Goal: Find specific page/section: Find specific page/section

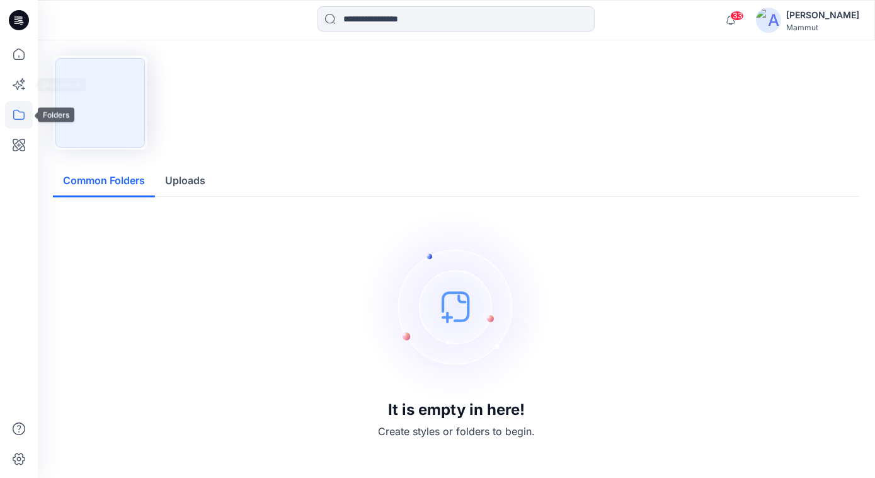
click at [18, 120] on icon at bounding box center [19, 115] width 28 height 28
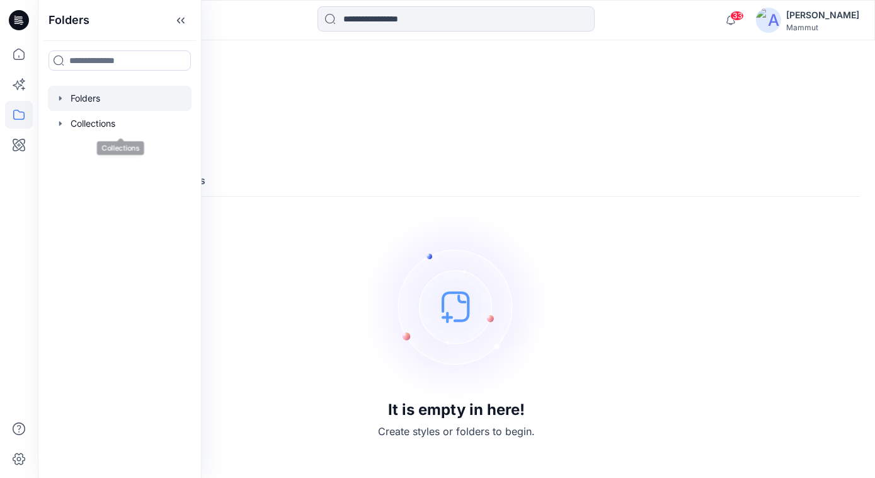
click at [87, 100] on div at bounding box center [120, 98] width 144 height 25
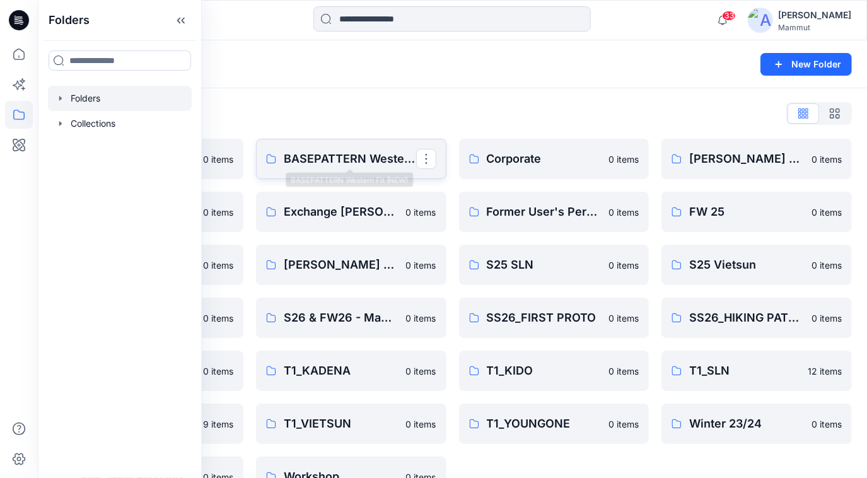
click at [351, 156] on p "BASEPATTERN Western Fit (NEW)" at bounding box center [350, 159] width 132 height 18
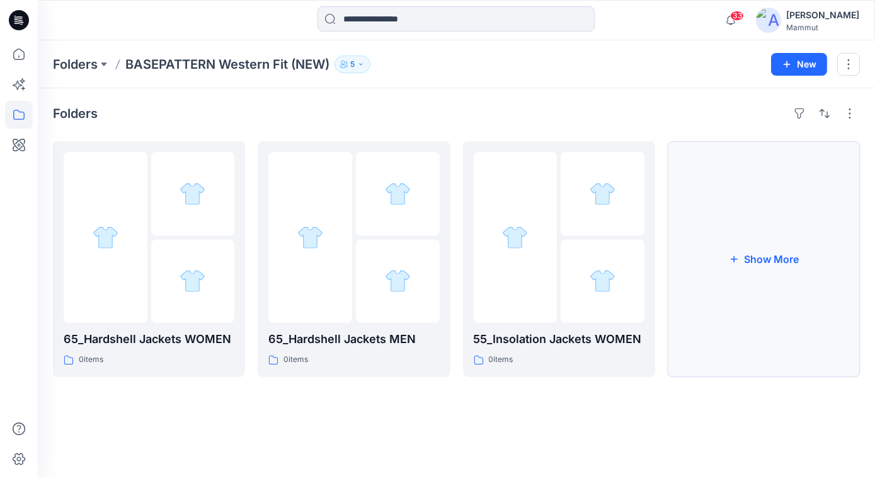
click at [781, 250] on button "Show More" at bounding box center [764, 259] width 192 height 236
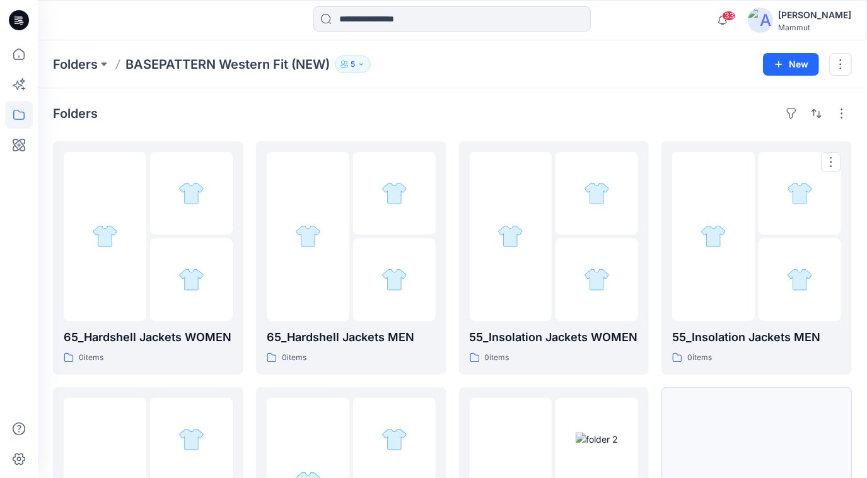
scroll to position [178, 0]
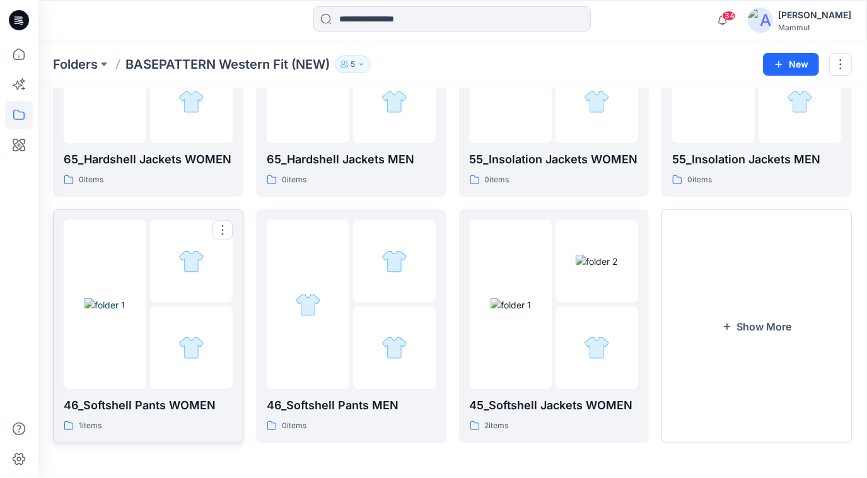
click at [169, 303] on div at bounding box center [191, 304] width 83 height 169
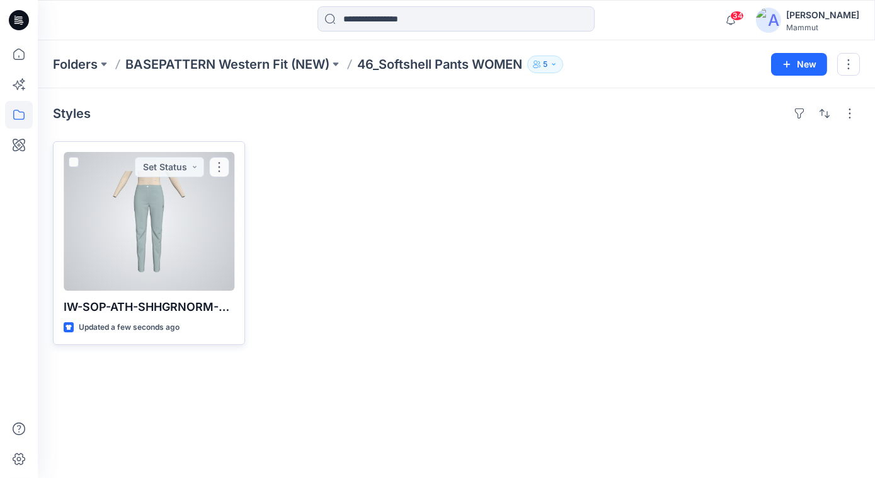
click at [192, 245] on div at bounding box center [149, 221] width 171 height 139
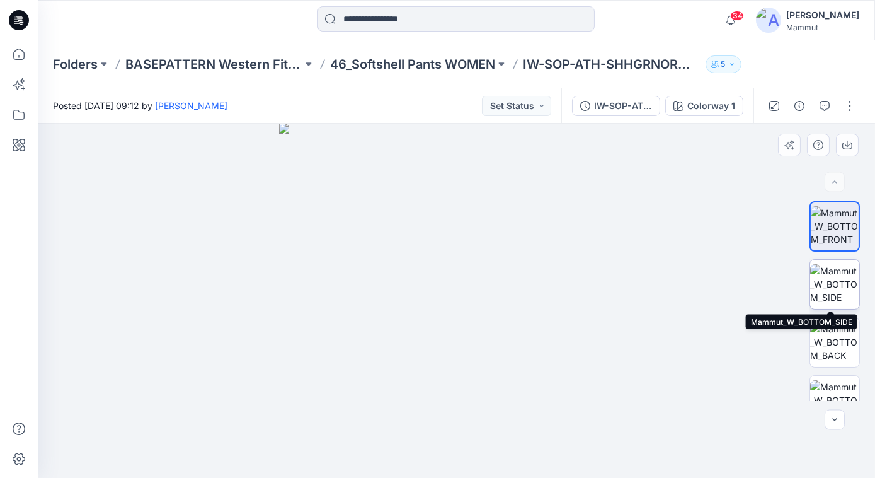
click at [829, 279] on img at bounding box center [835, 284] width 49 height 40
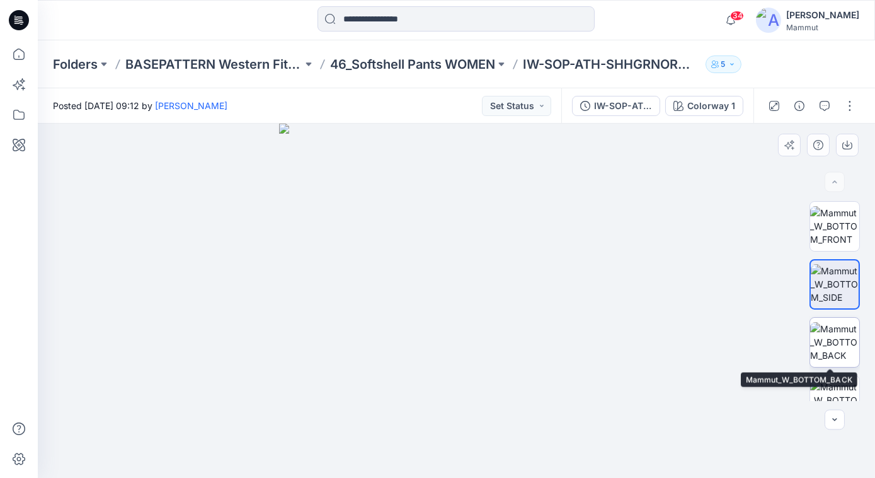
click at [834, 337] on img at bounding box center [835, 342] width 49 height 40
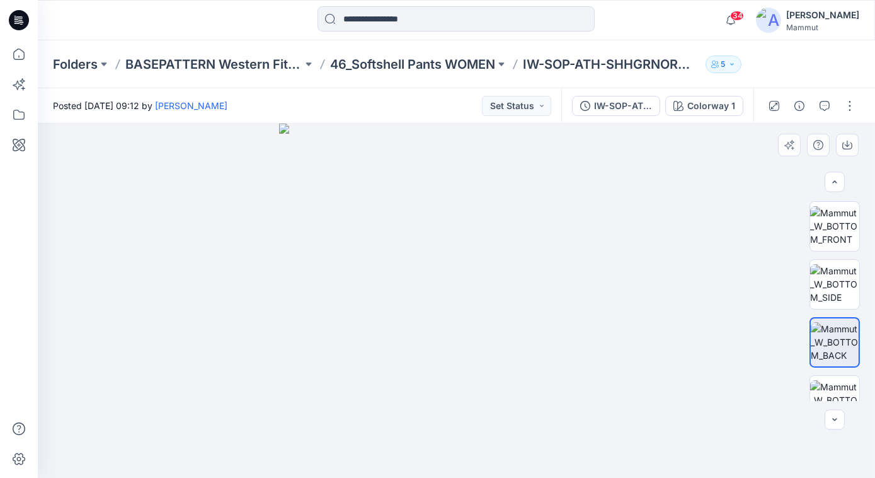
scroll to position [140, 0]
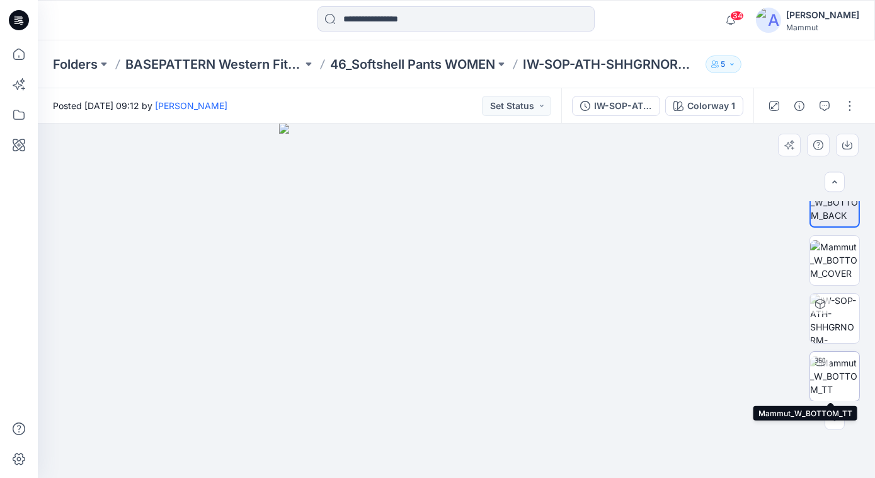
click at [836, 372] on img at bounding box center [835, 376] width 49 height 40
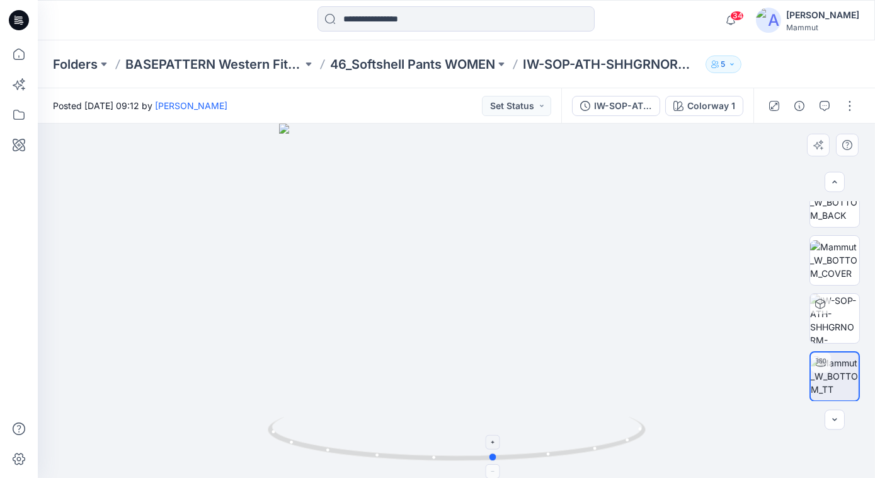
drag, startPoint x: 572, startPoint y: 439, endPoint x: 625, endPoint y: 443, distance: 53.1
click at [625, 443] on icon at bounding box center [458, 440] width 381 height 47
click at [447, 66] on p "46_Softshell Pants WOMEN" at bounding box center [412, 64] width 165 height 18
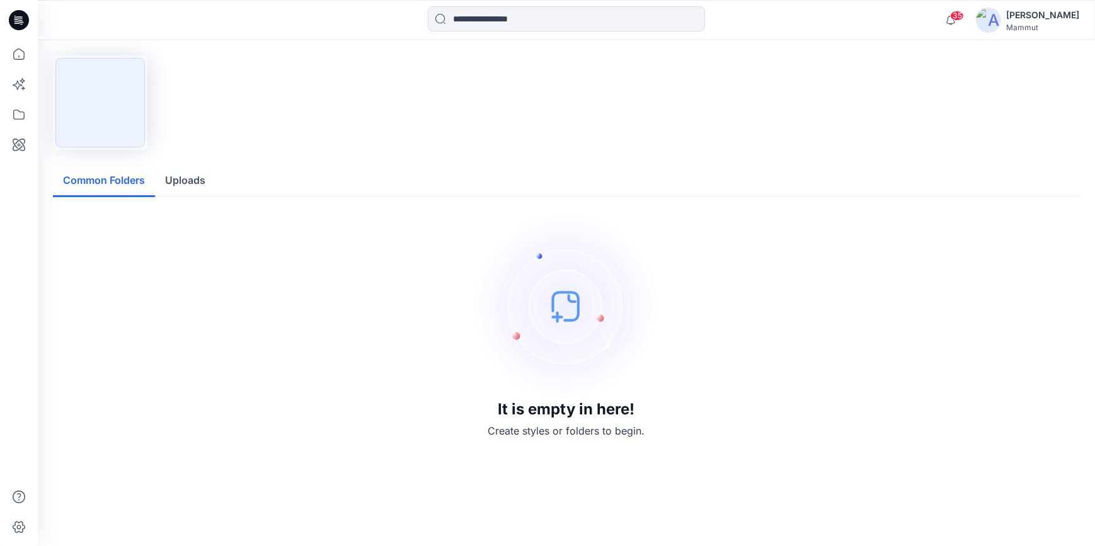
click at [392, 247] on div "It is empty in here! Create styles or folders to begin." at bounding box center [566, 325] width 997 height 227
